Goal: Task Accomplishment & Management: Use online tool/utility

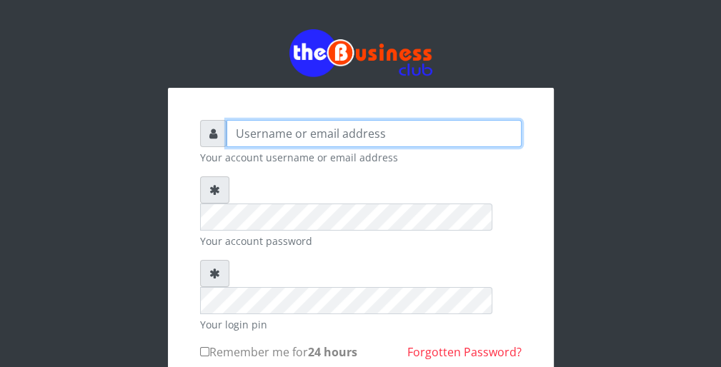
type input "wergbac8"
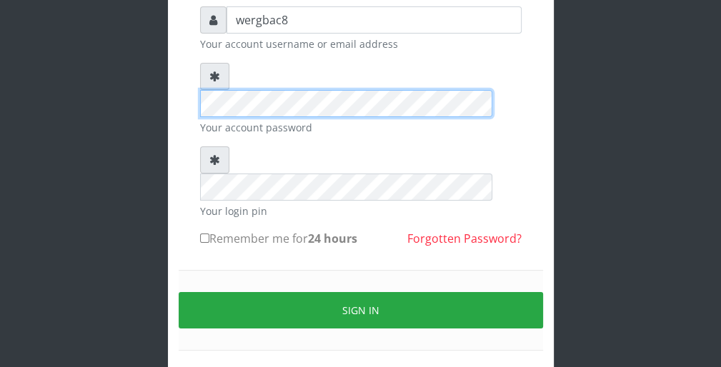
scroll to position [114, 0]
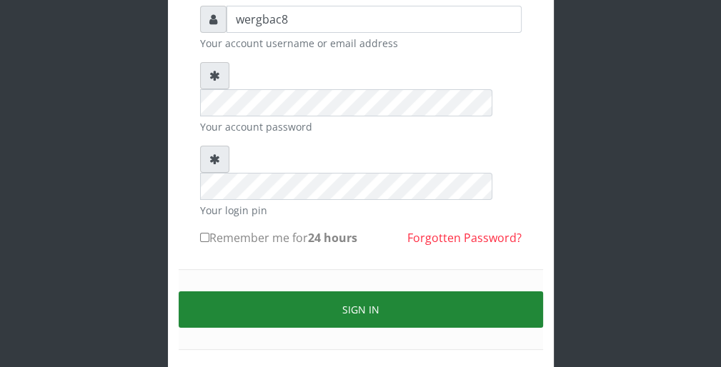
click at [508, 292] on button "Sign in" at bounding box center [361, 310] width 365 height 36
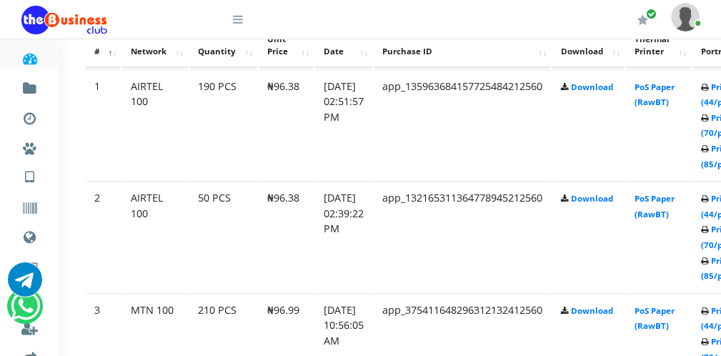
scroll to position [801, 29]
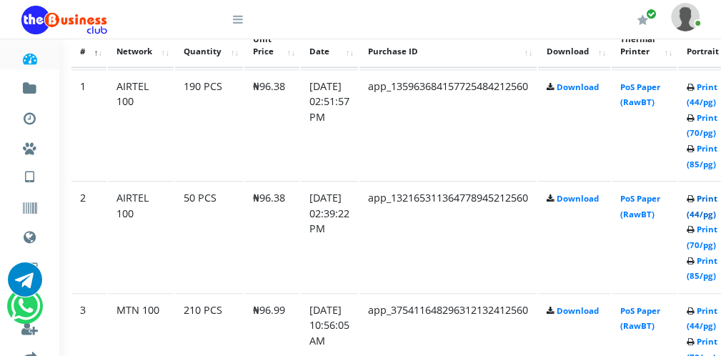
click at [709, 207] on link "Print (44/pg)" at bounding box center [702, 206] width 31 height 26
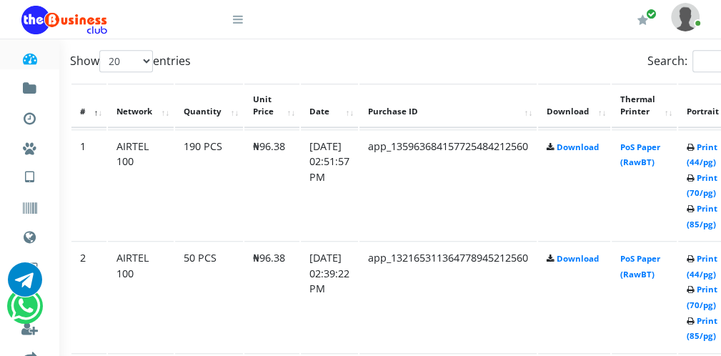
scroll to position [801, 29]
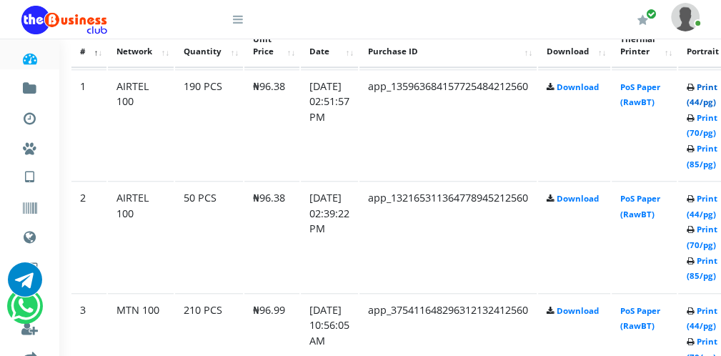
click at [701, 101] on link "Print (44/pg)" at bounding box center [702, 95] width 31 height 26
